Goal: Task Accomplishment & Management: Use online tool/utility

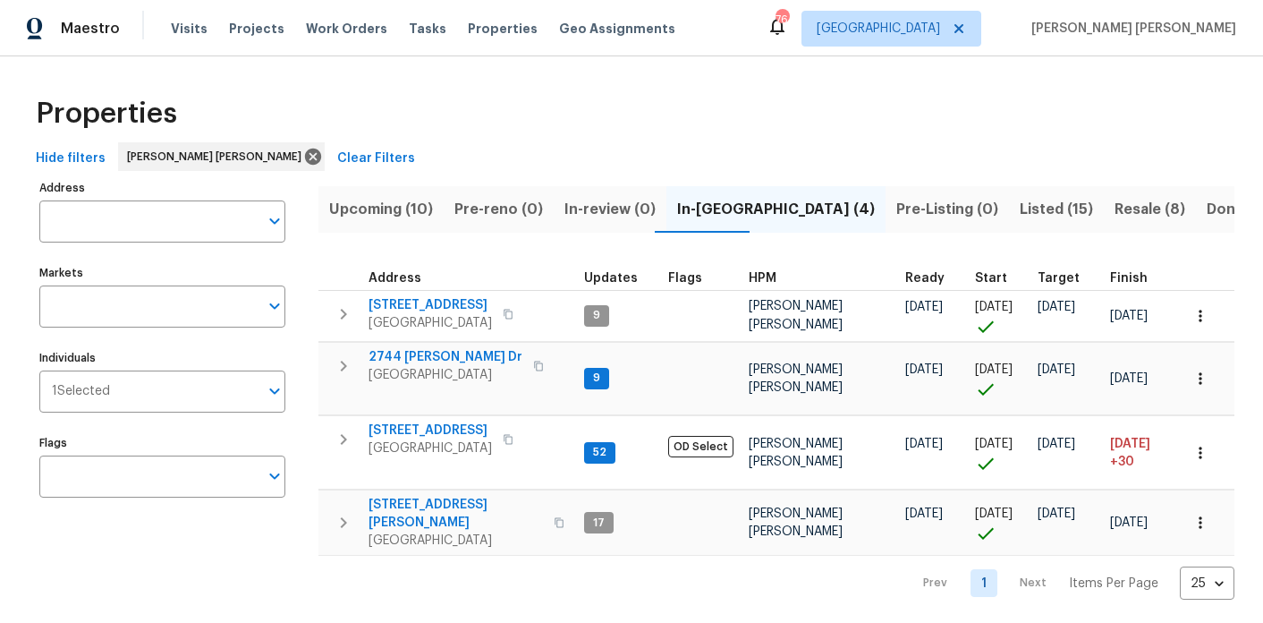
scroll to position [0, 118]
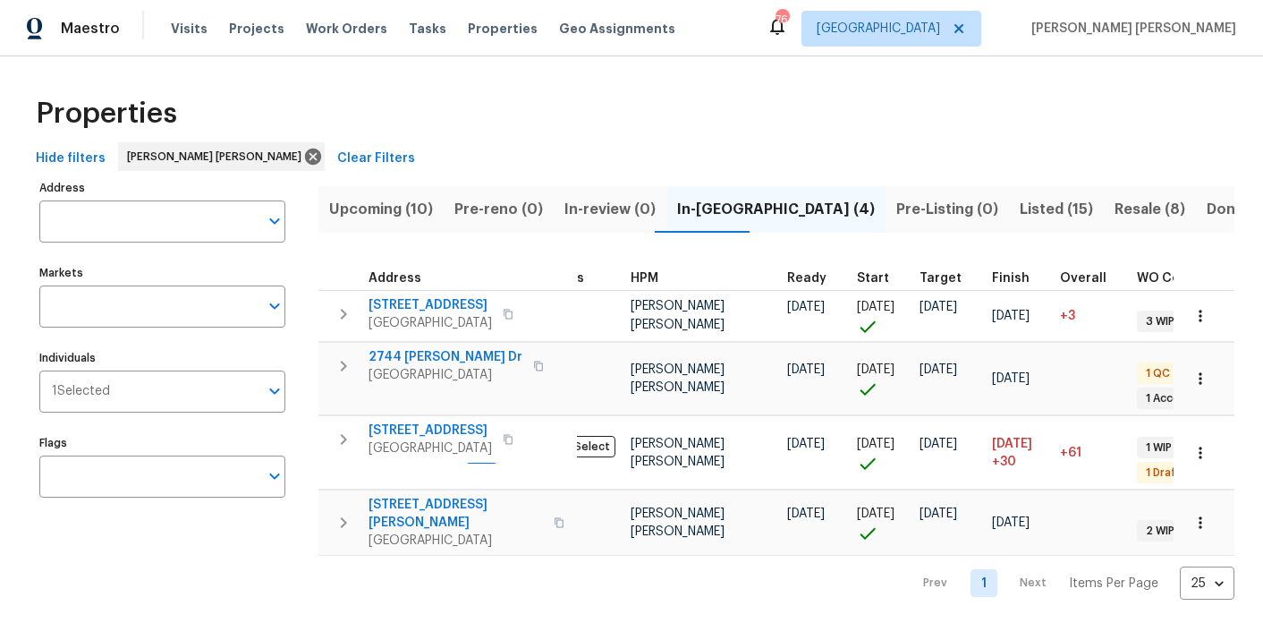
click at [394, 210] on span "Upcoming (10)" at bounding box center [381, 209] width 104 height 25
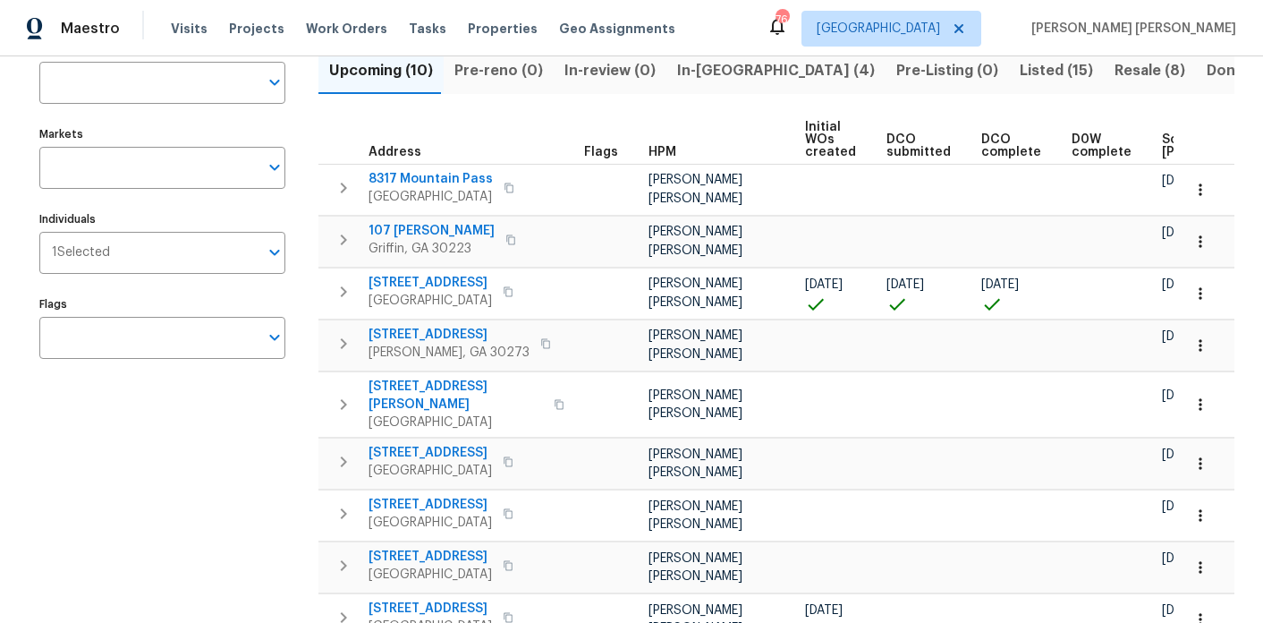
scroll to position [0, 221]
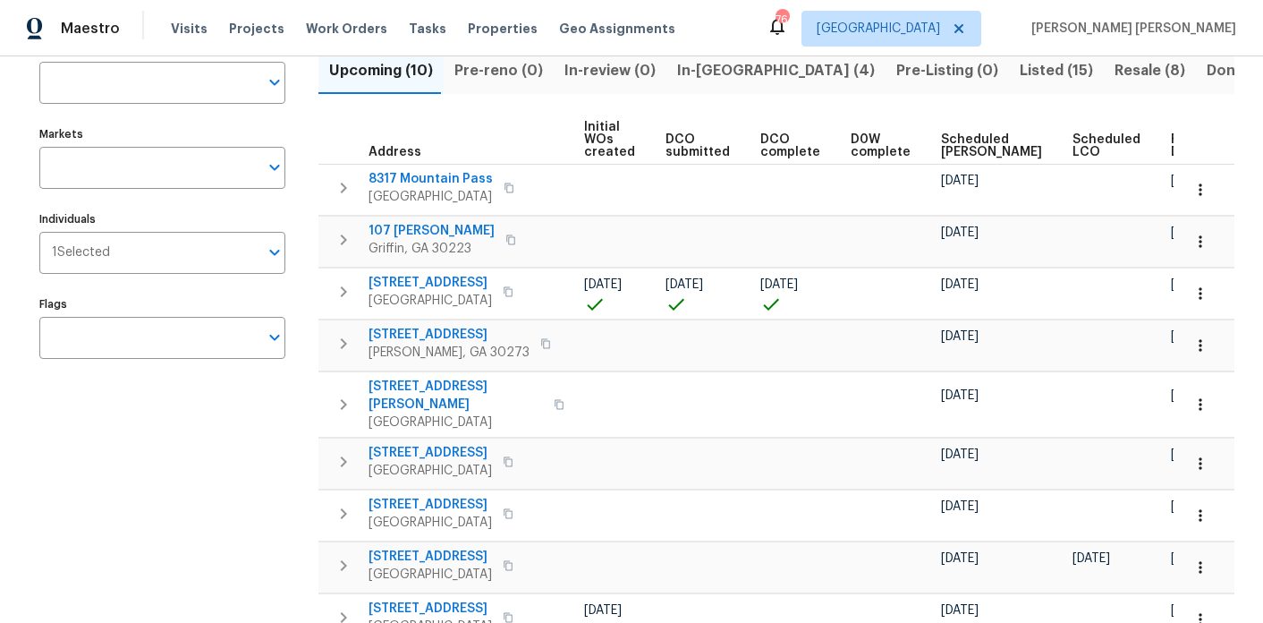
click at [1171, 143] on span "Ready Date" at bounding box center [1190, 145] width 39 height 25
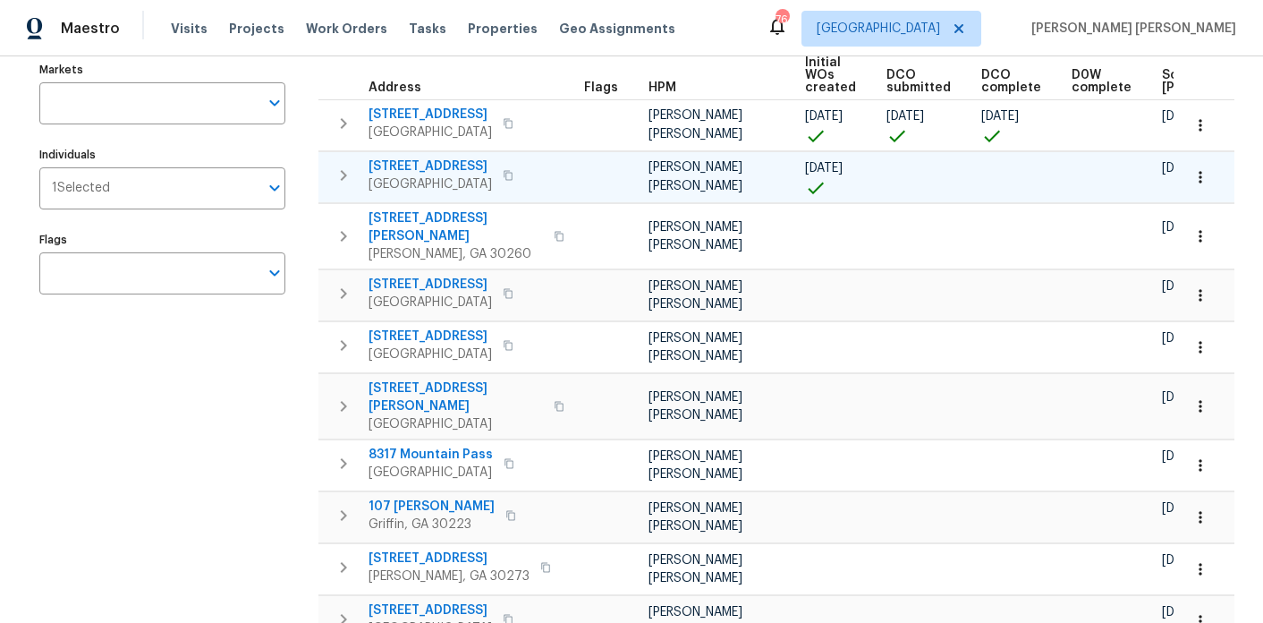
scroll to position [193, 0]
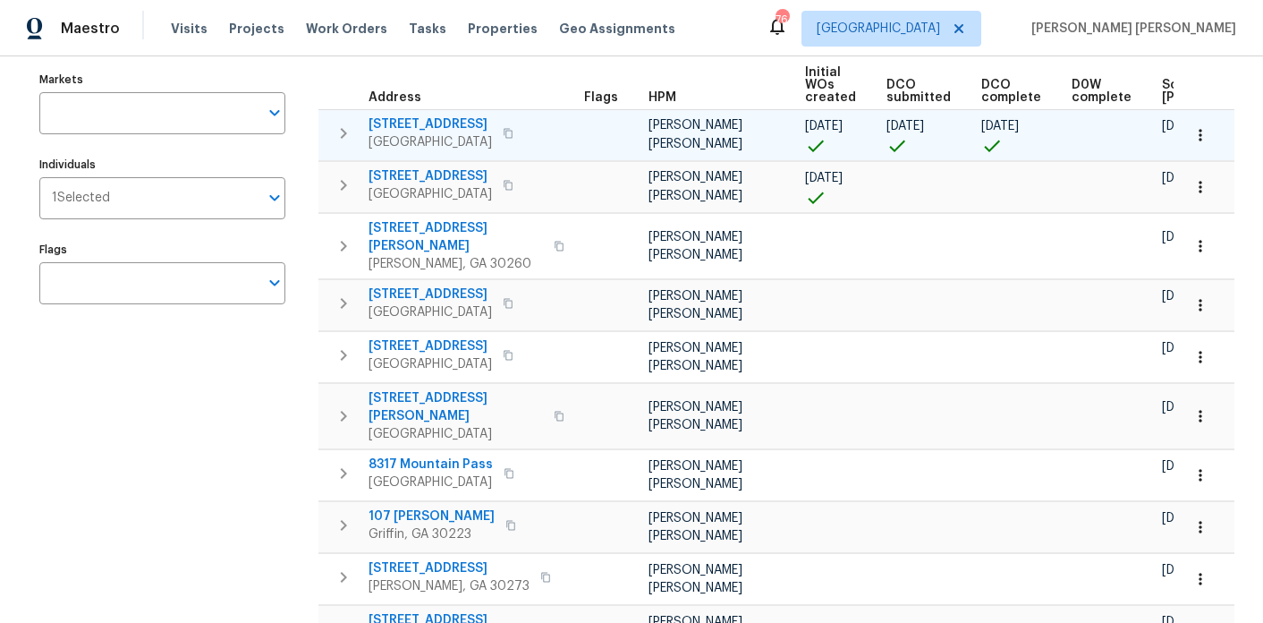
click at [1203, 136] on icon "button" at bounding box center [1200, 135] width 18 height 18
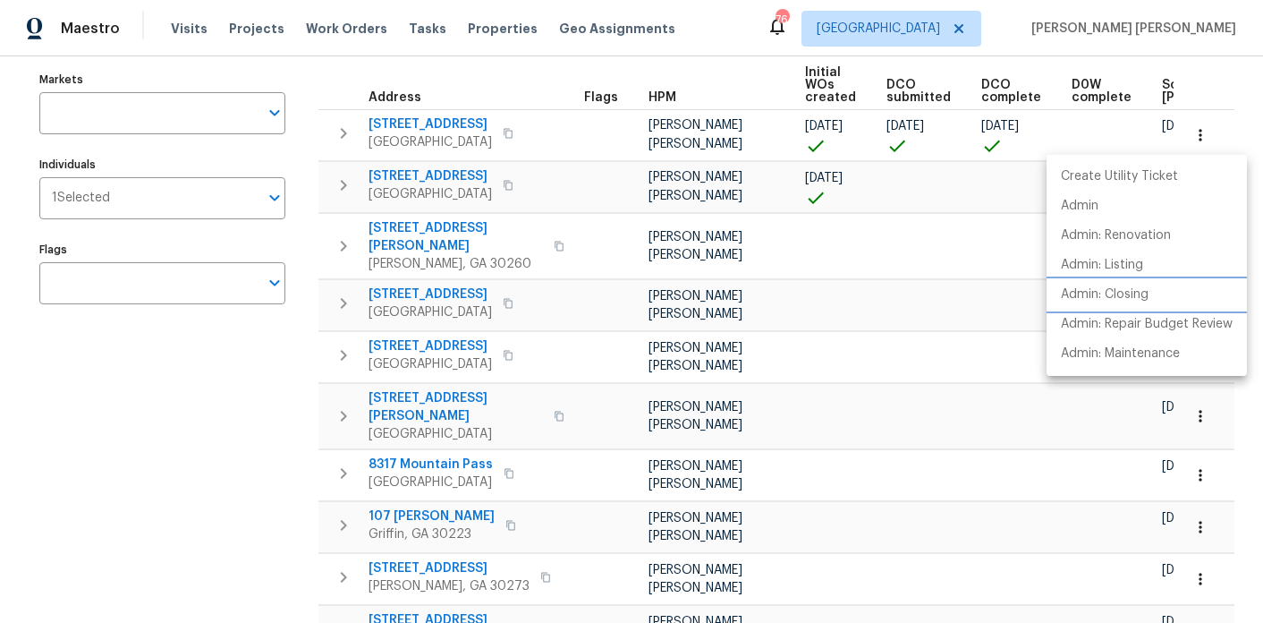
click at [1161, 298] on li "Admin: Closing" at bounding box center [1146, 295] width 200 height 30
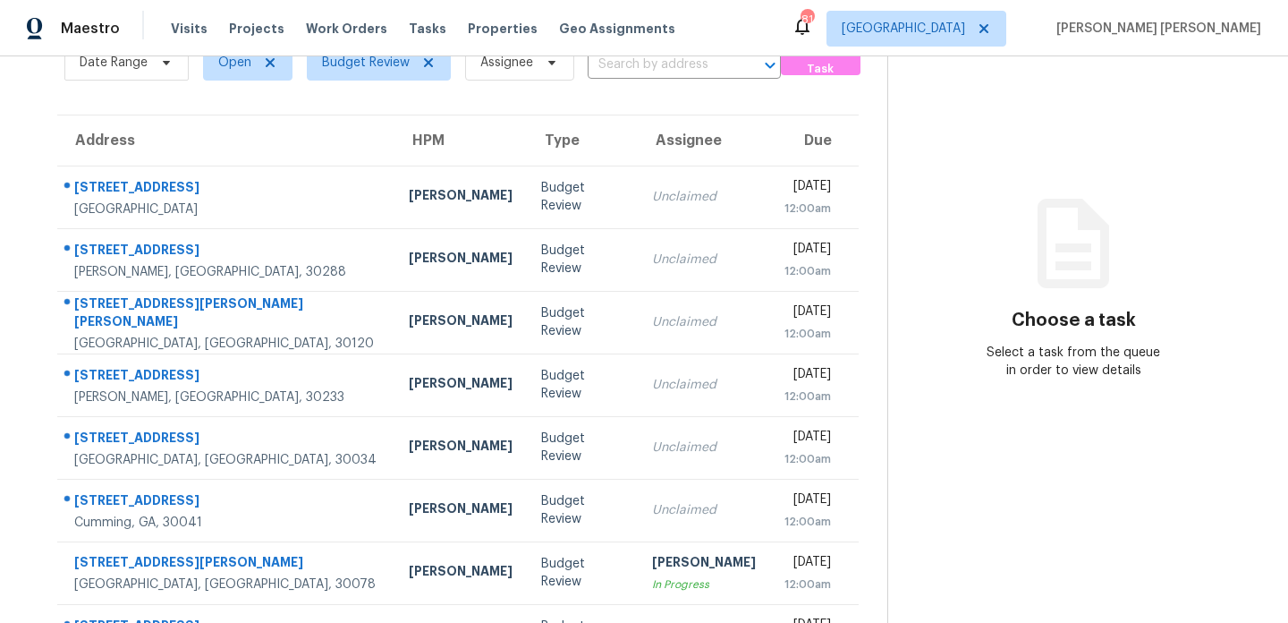
scroll to position [114, 0]
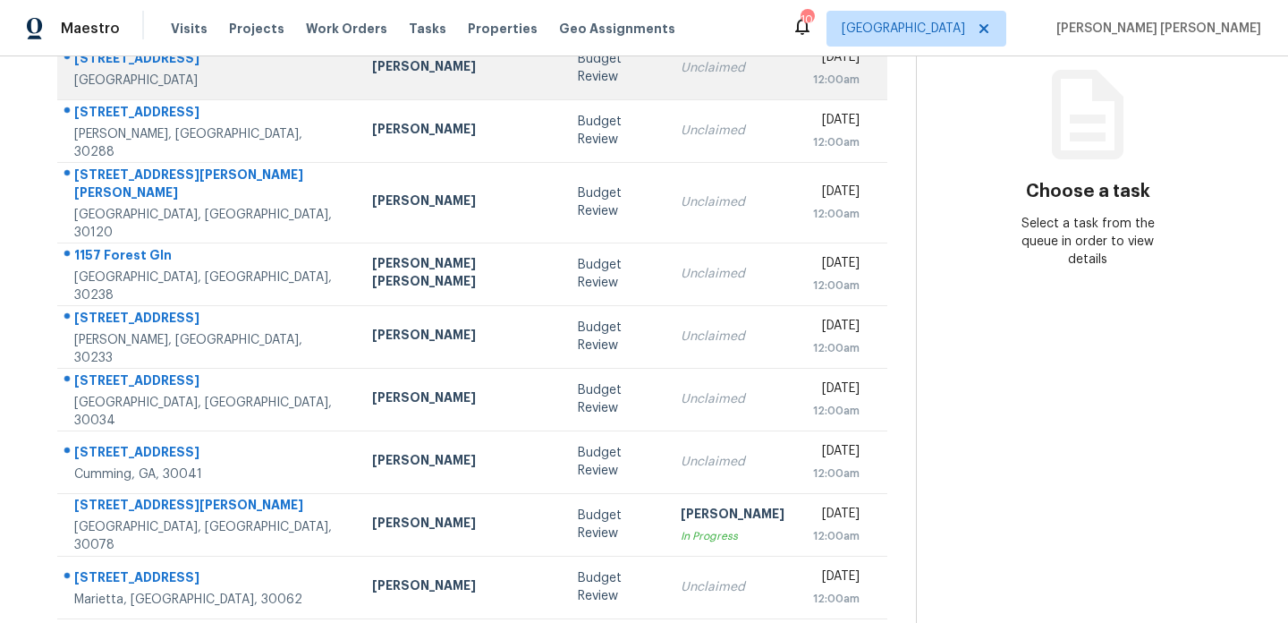
scroll to position [309, 0]
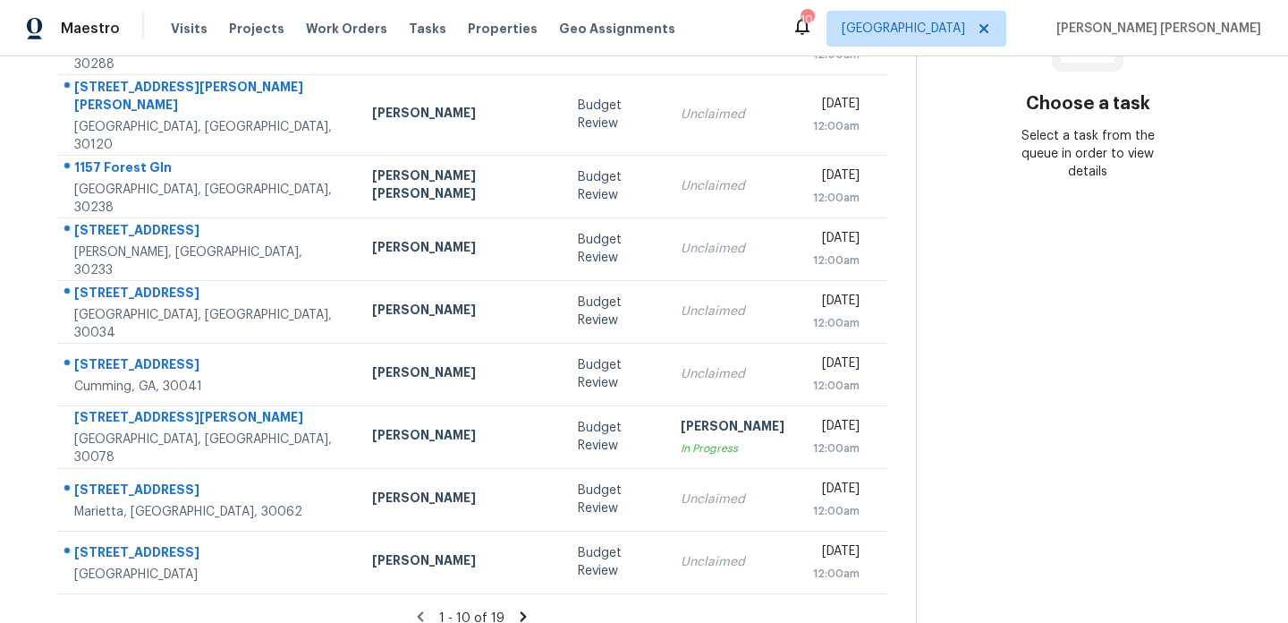
click at [521, 611] on icon at bounding box center [524, 616] width 6 height 10
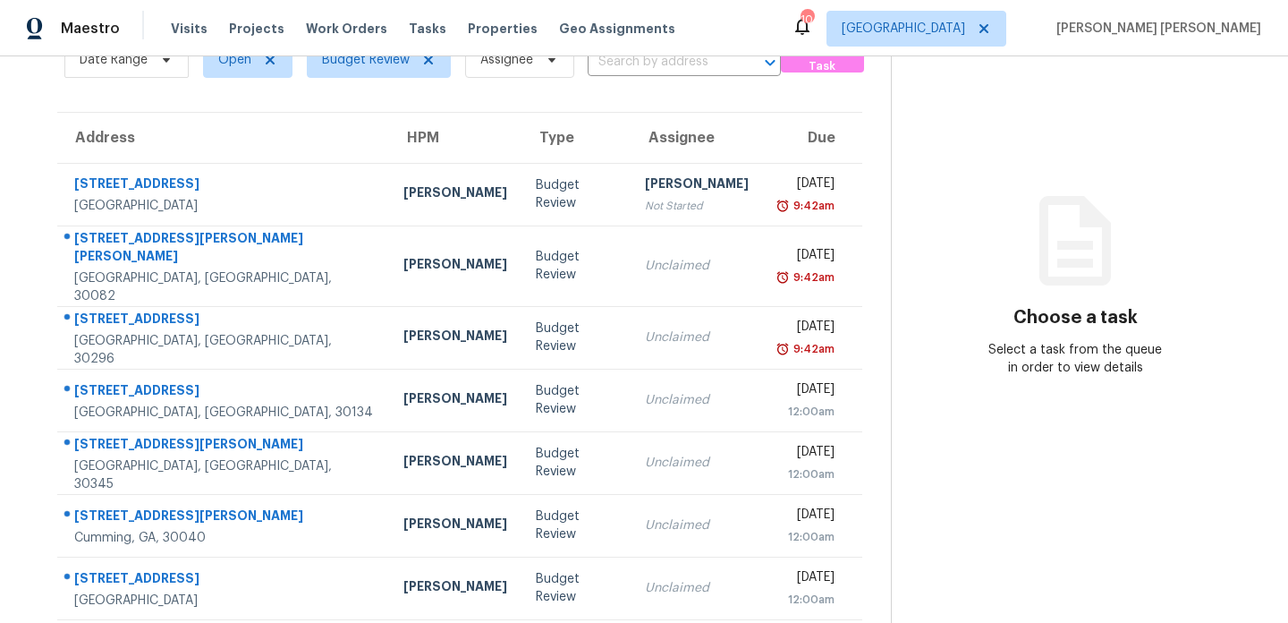
scroll to position [92, 0]
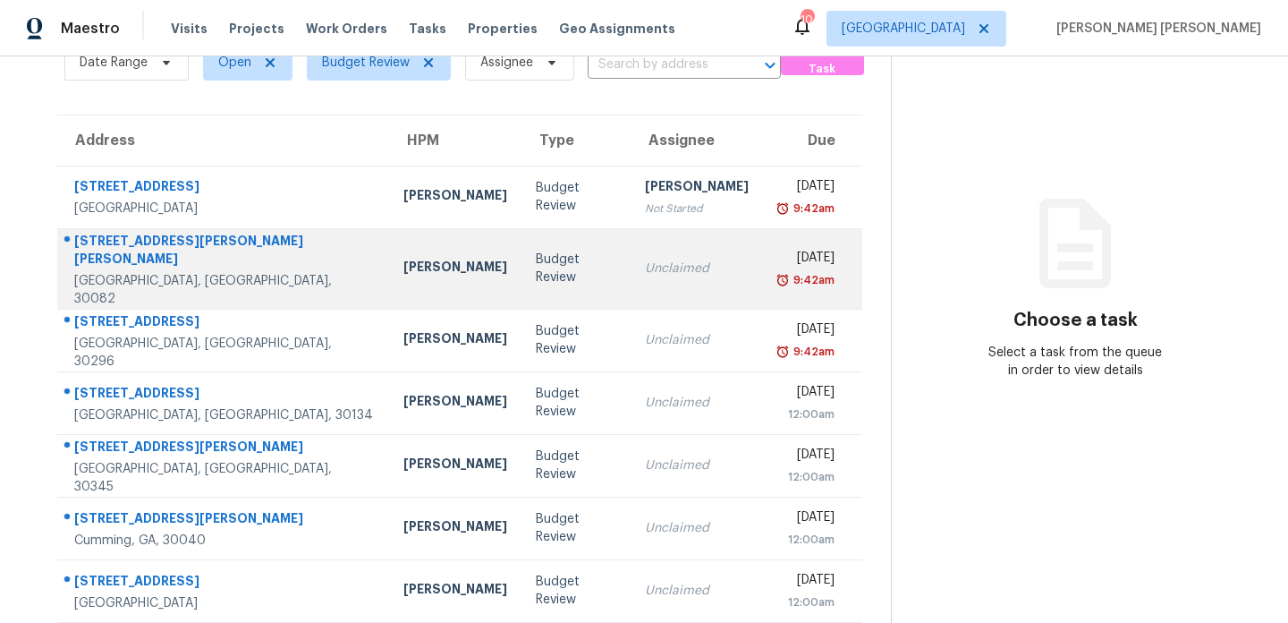
click at [631, 274] on td "Unclaimed" at bounding box center [697, 268] width 132 height 80
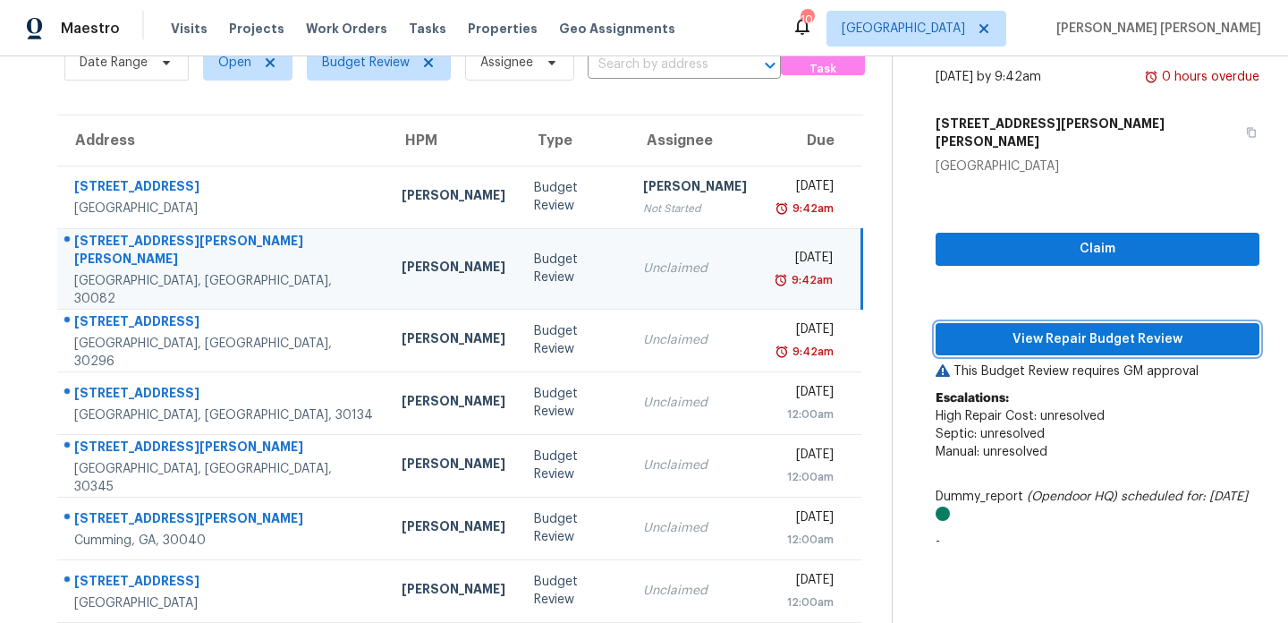
click at [1039, 328] on span "View Repair Budget Review" at bounding box center [1097, 339] width 295 height 22
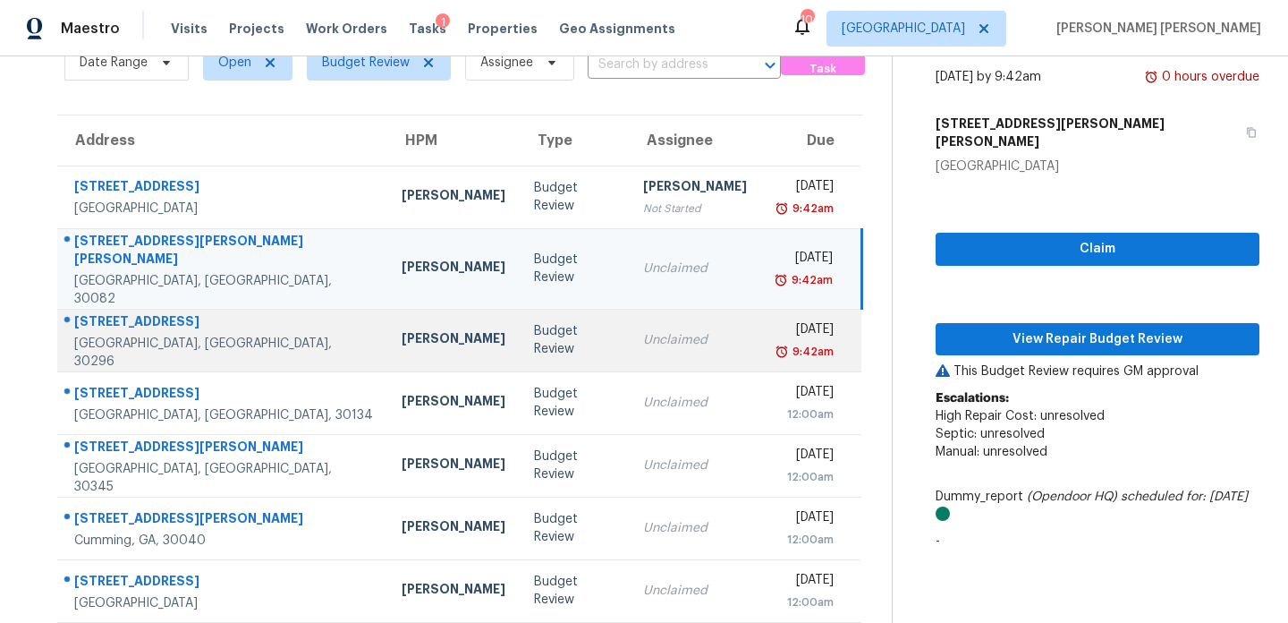
click at [387, 309] on td "Tim Godfrey" at bounding box center [453, 340] width 132 height 63
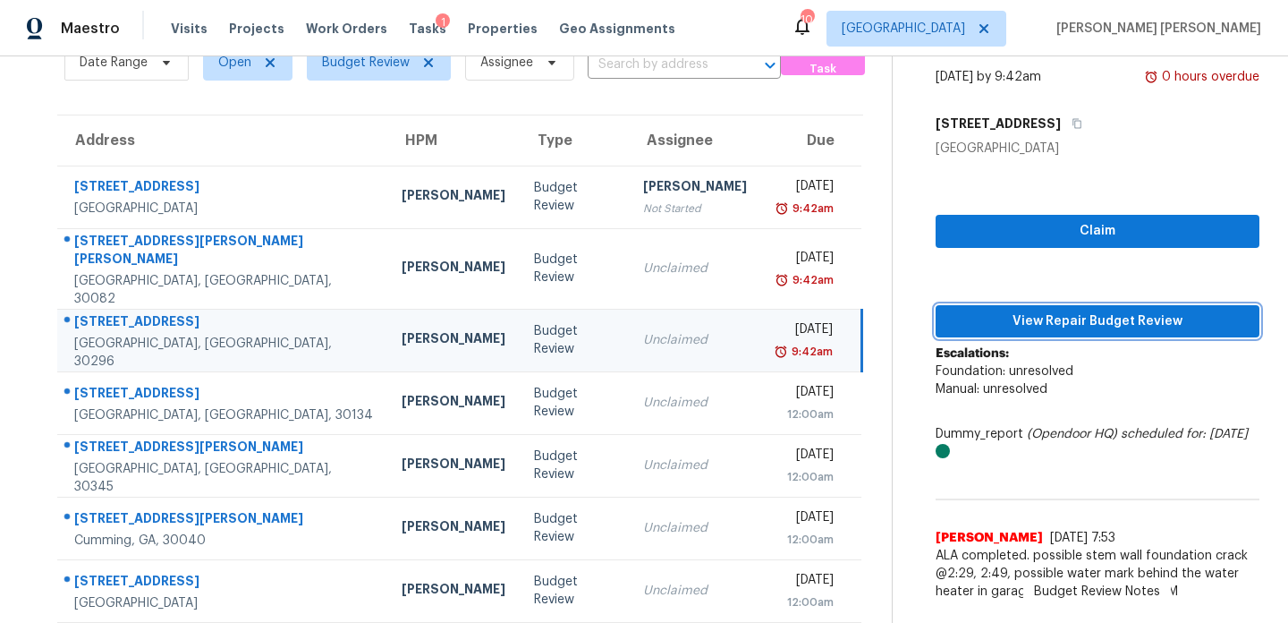
click at [982, 312] on span "View Repair Budget Review" at bounding box center [1097, 321] width 295 height 22
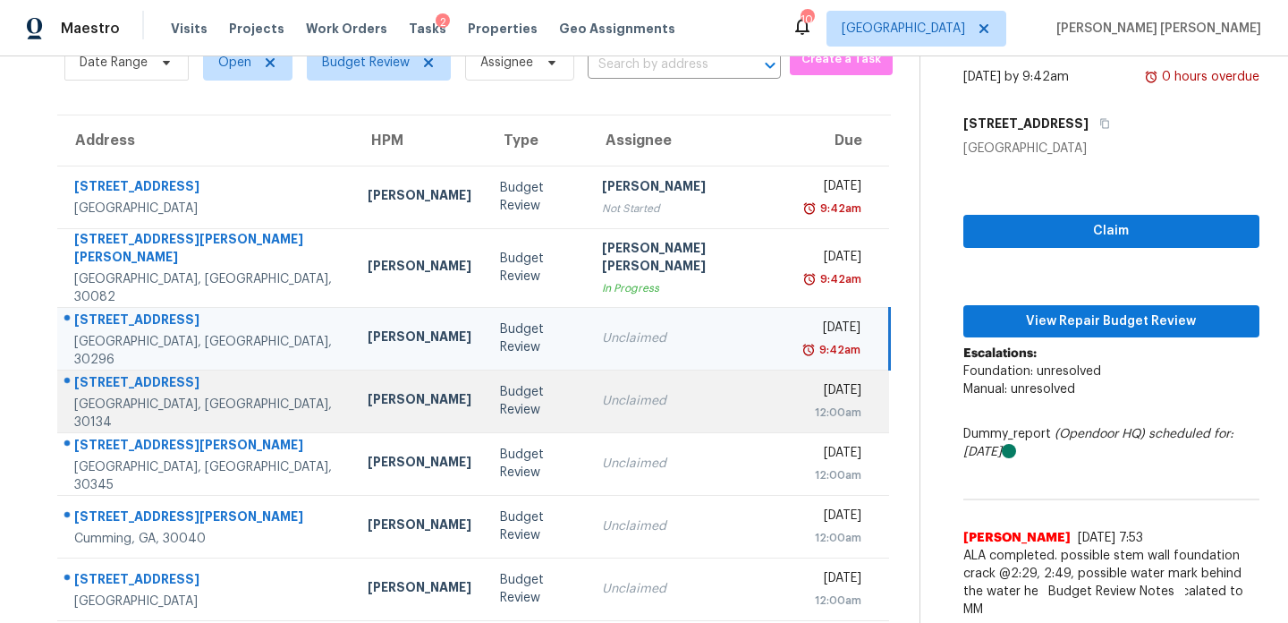
click at [500, 385] on div "Budget Review" at bounding box center [536, 401] width 73 height 36
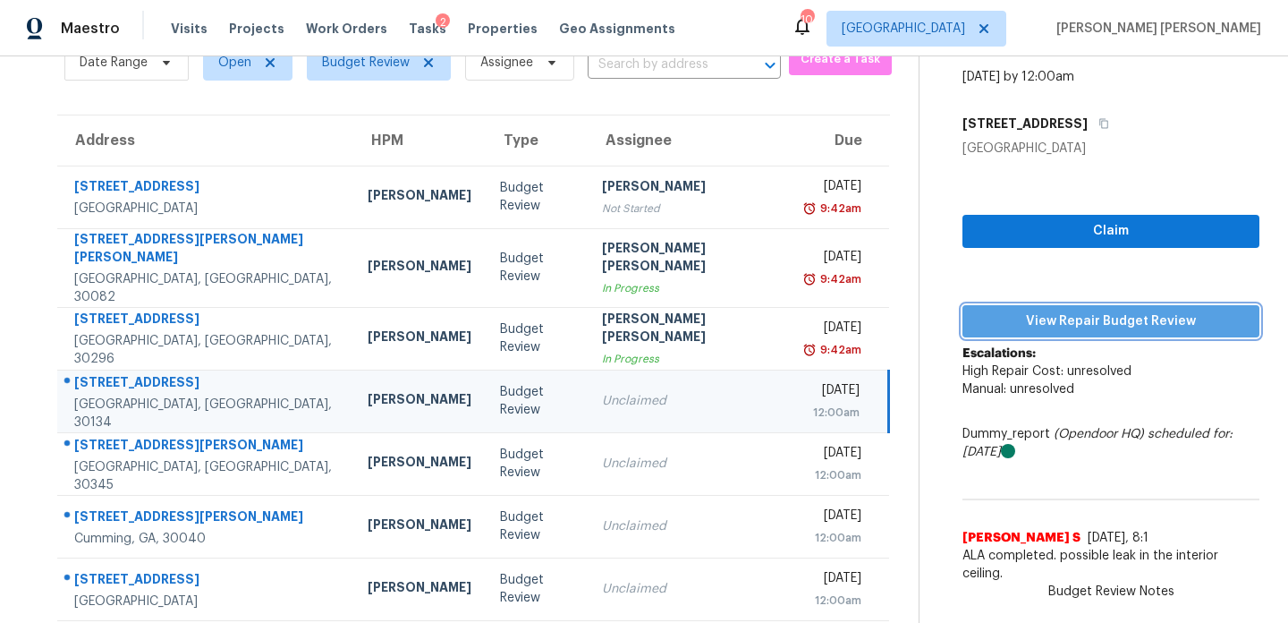
click at [1015, 310] on span "View Repair Budget Review" at bounding box center [1111, 321] width 268 height 22
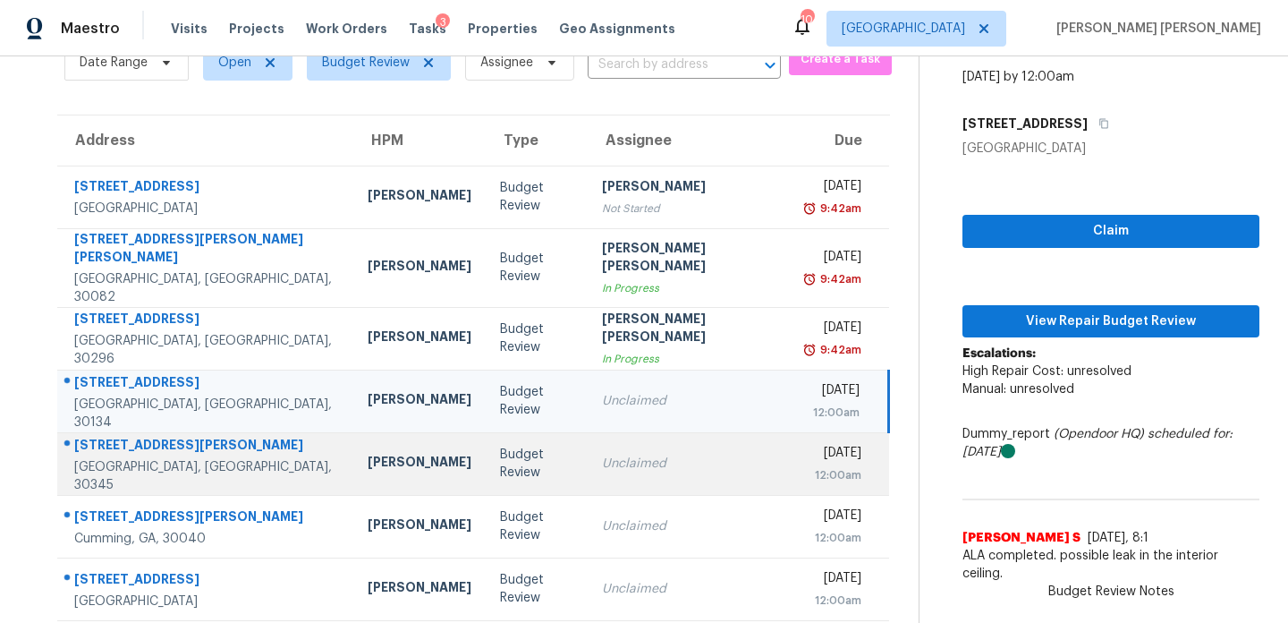
click at [494, 432] on td "Budget Review" at bounding box center [537, 463] width 102 height 63
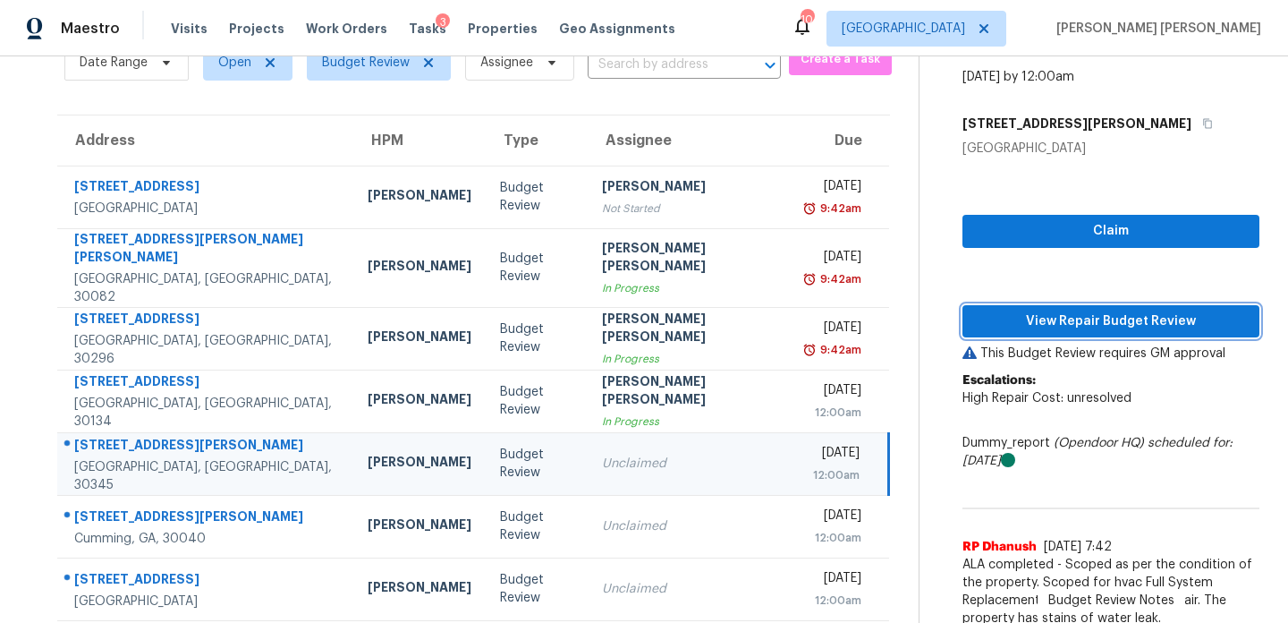
click at [1041, 319] on span "View Repair Budget Review" at bounding box center [1111, 321] width 268 height 22
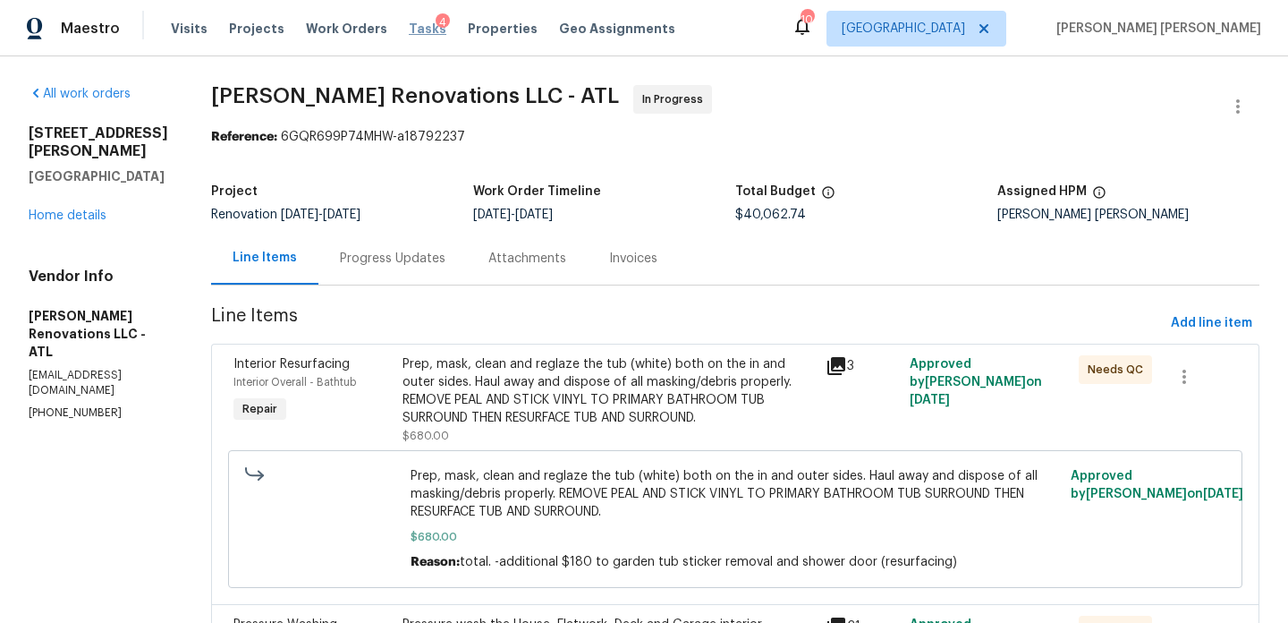
click at [410, 25] on span "Tasks" at bounding box center [428, 28] width 38 height 13
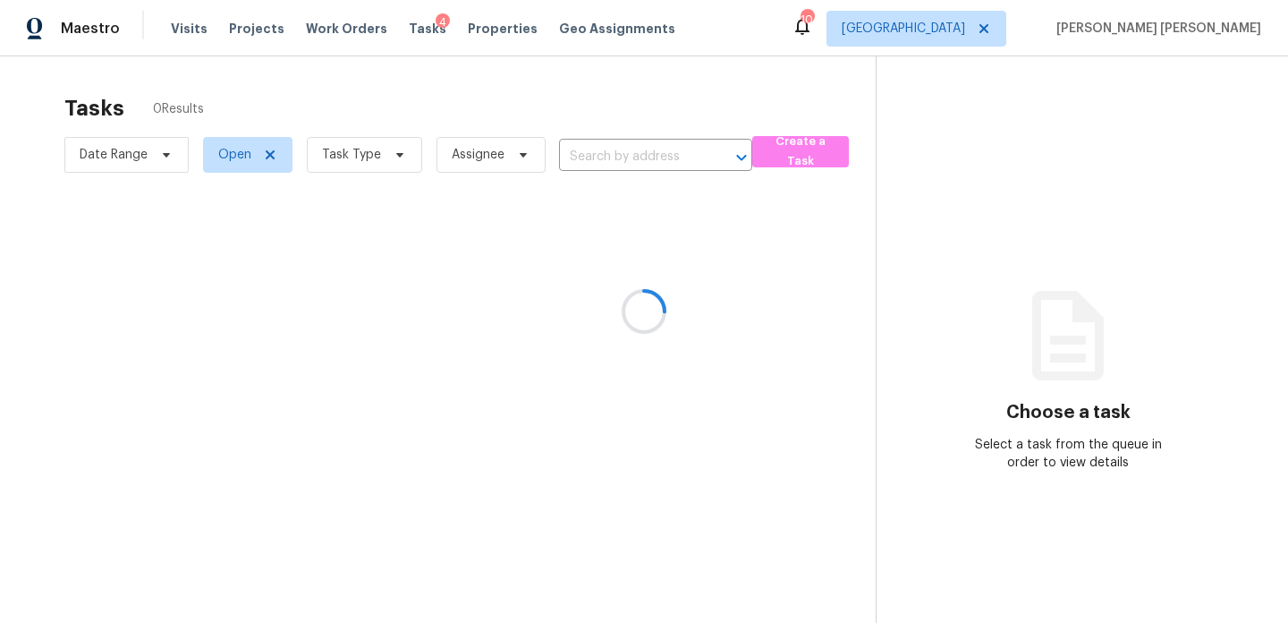
click at [472, 151] on div at bounding box center [644, 311] width 1288 height 623
click at [138, 163] on div at bounding box center [644, 311] width 1288 height 623
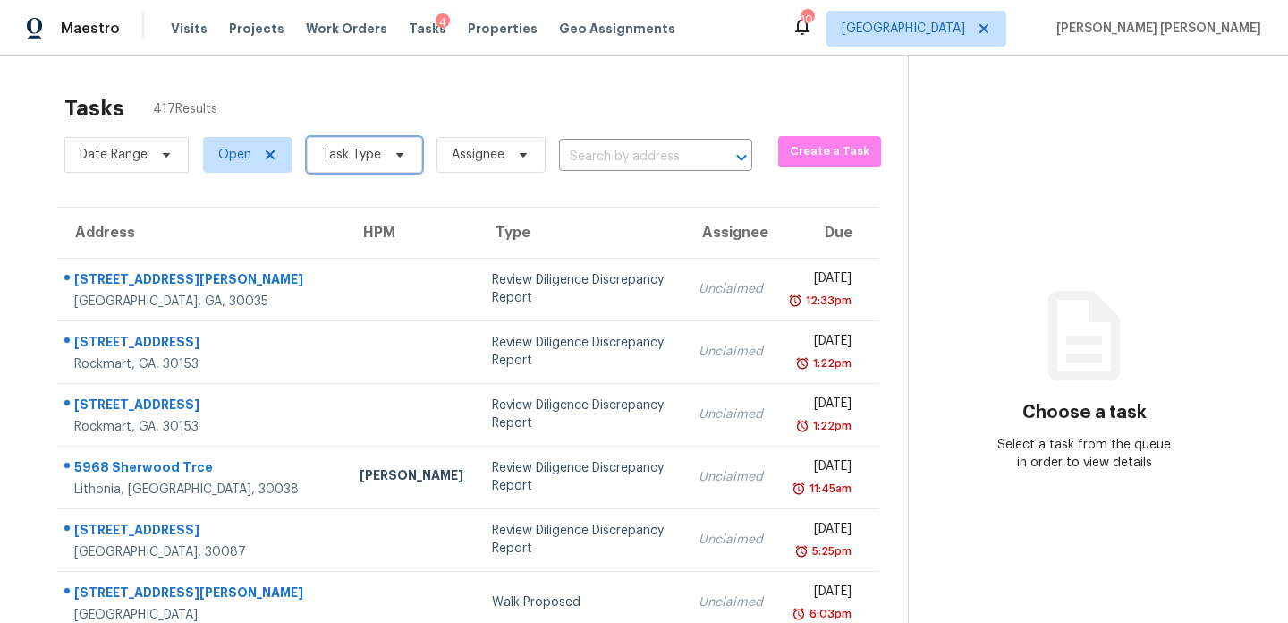
click at [351, 157] on span "Task Type" at bounding box center [351, 155] width 59 height 18
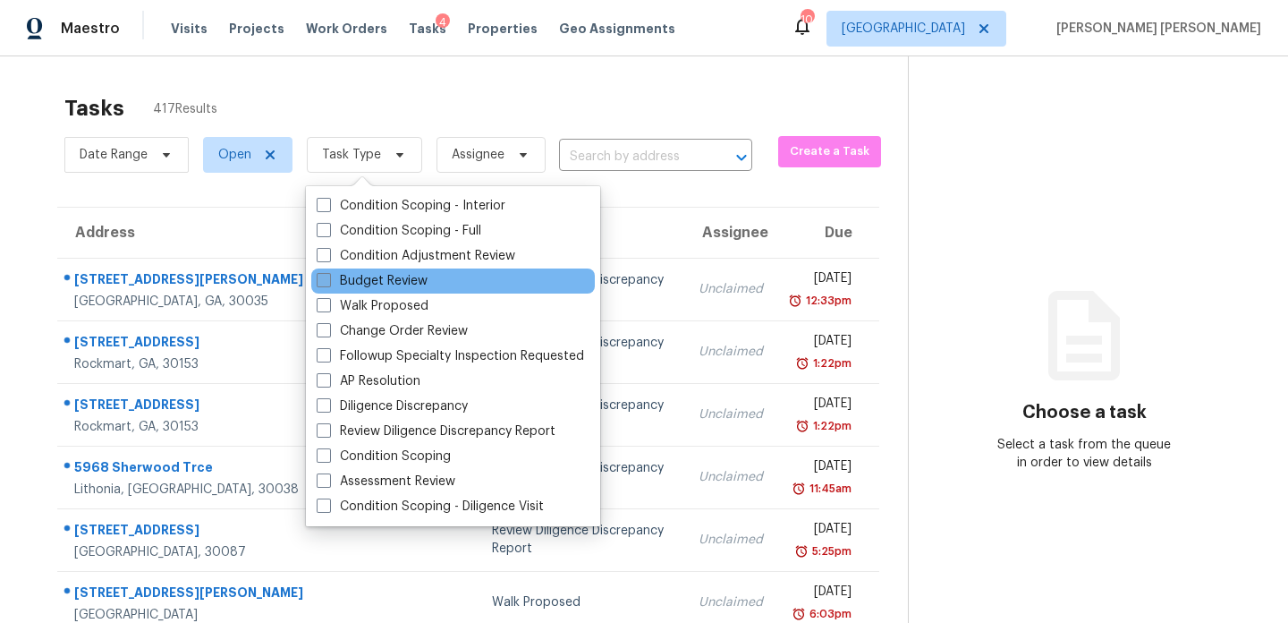
click at [376, 278] on label "Budget Review" at bounding box center [372, 281] width 111 height 18
click at [328, 278] on input "Budget Review" at bounding box center [323, 278] width 12 height 12
checkbox input "true"
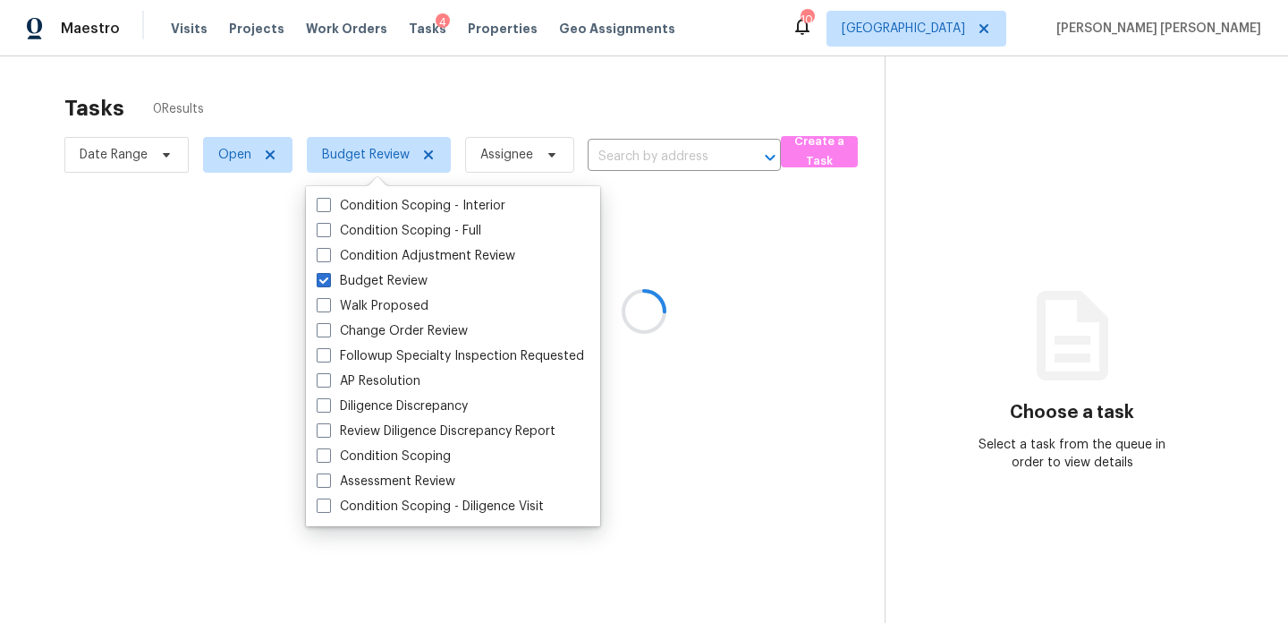
click at [307, 92] on div at bounding box center [644, 311] width 1288 height 623
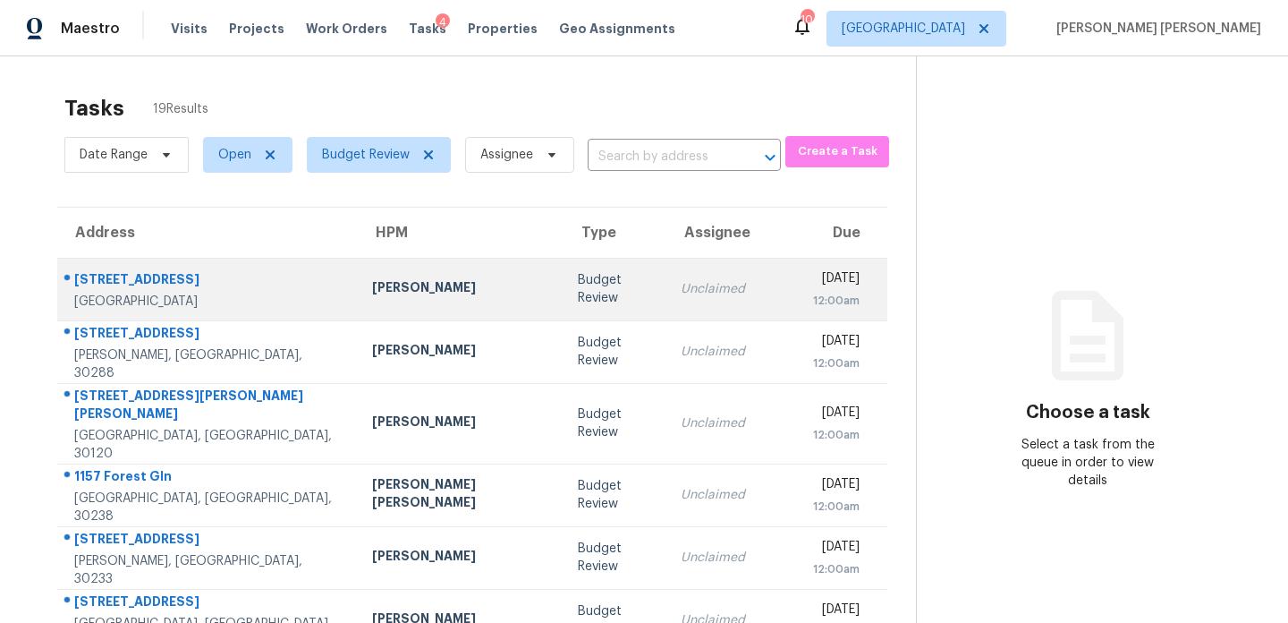
scroll to position [309, 0]
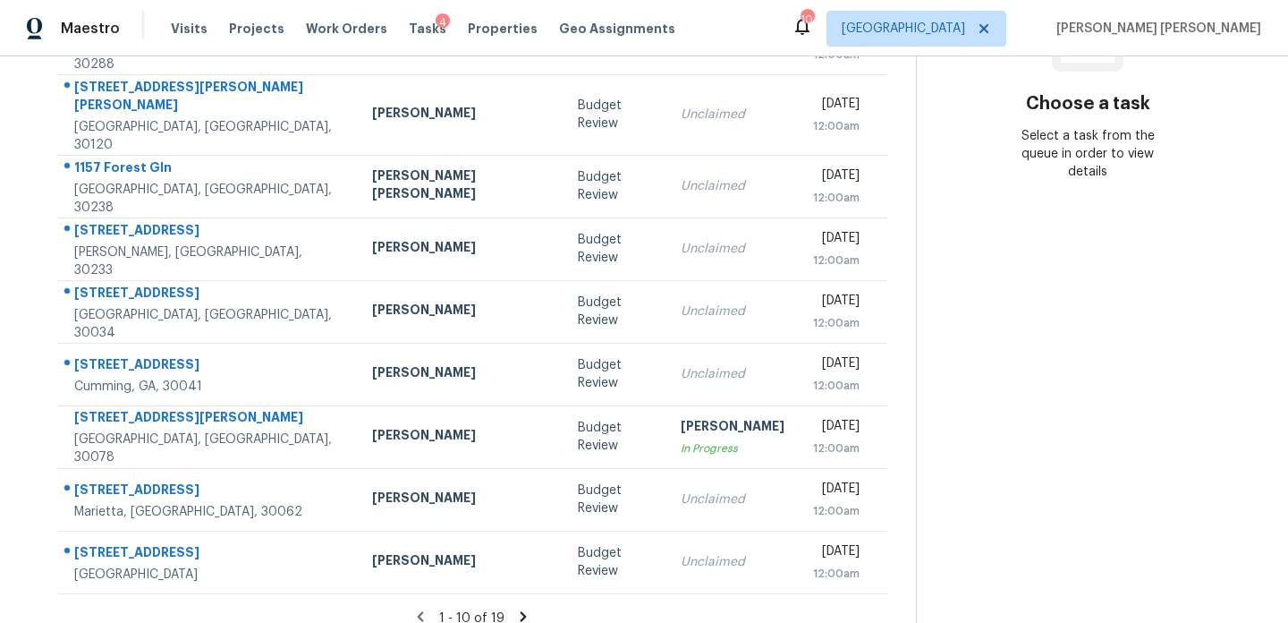
click at [521, 611] on icon at bounding box center [524, 616] width 6 height 10
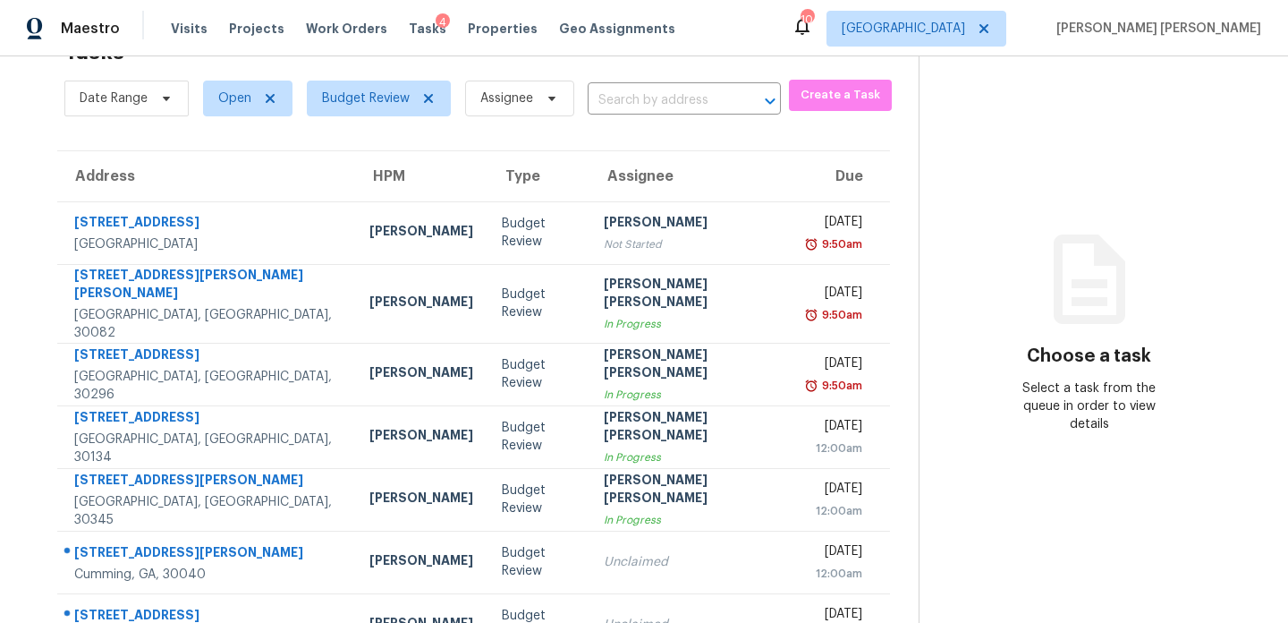
scroll to position [246, 0]
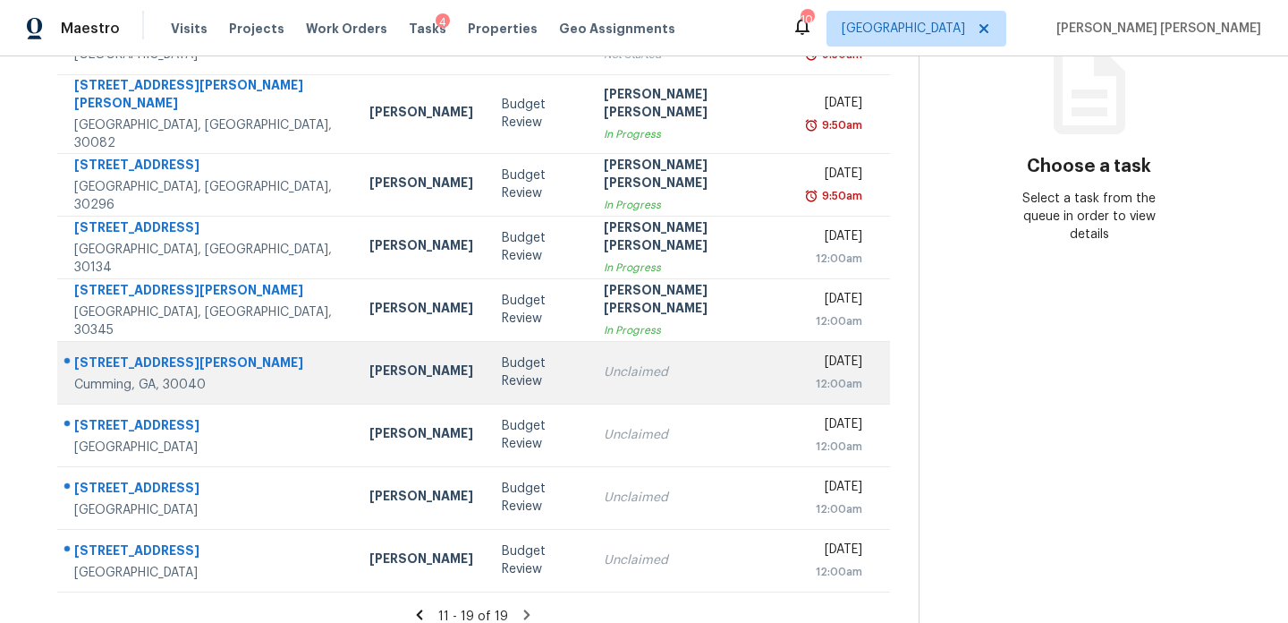
click at [589, 346] on td "Unclaimed" at bounding box center [691, 372] width 204 height 63
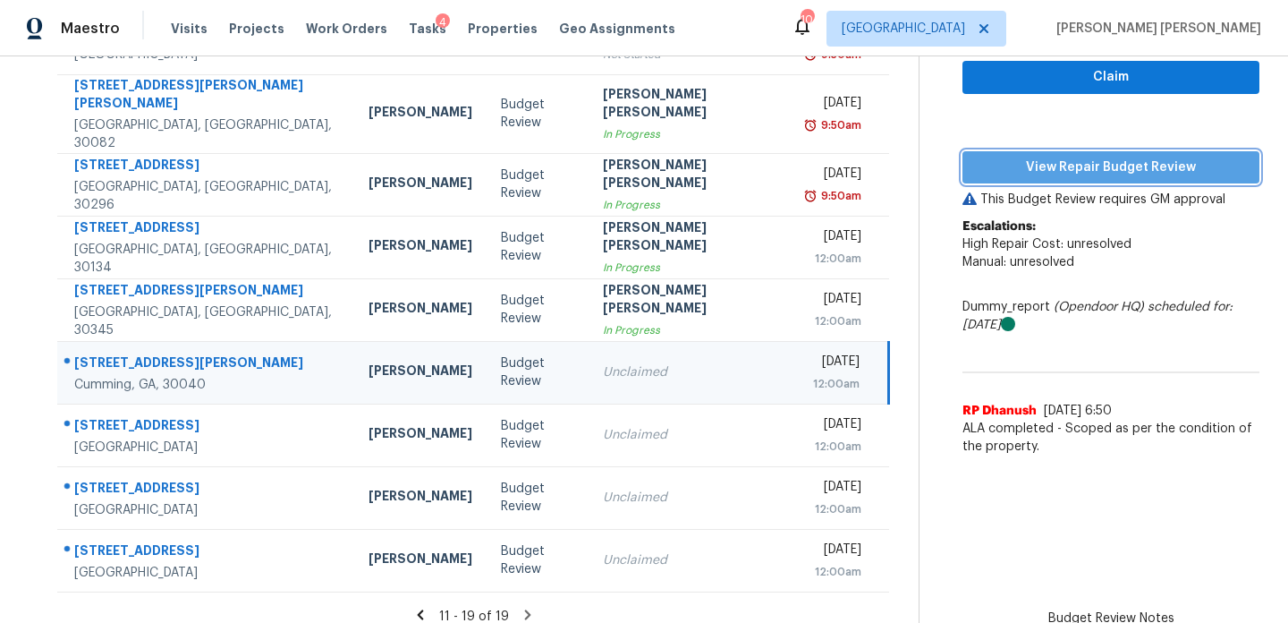
click at [1008, 166] on span "View Repair Budget Review" at bounding box center [1111, 168] width 268 height 22
